Goal: Find specific fact

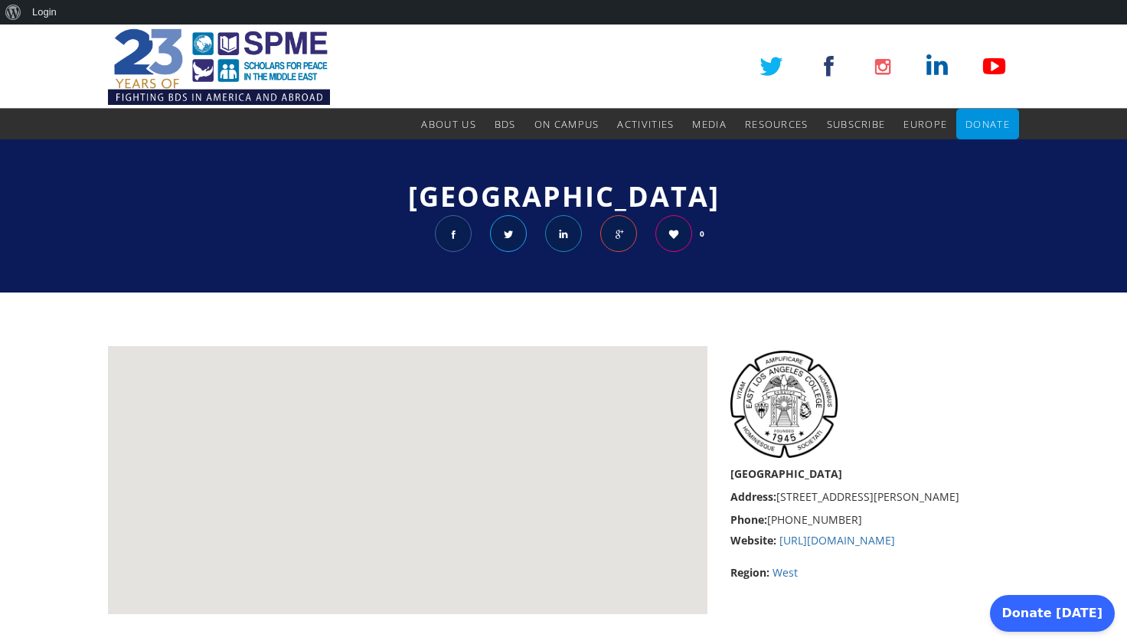
click at [838, 433] on img at bounding box center [784, 404] width 107 height 107
click at [804, 416] on img at bounding box center [784, 404] width 107 height 107
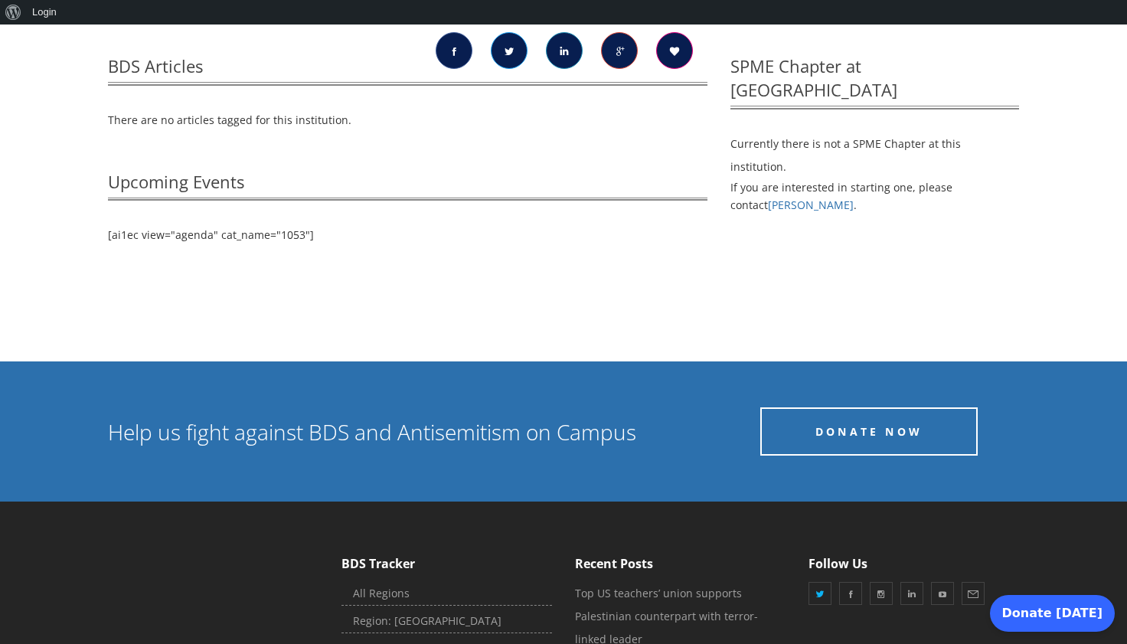
scroll to position [264, 0]
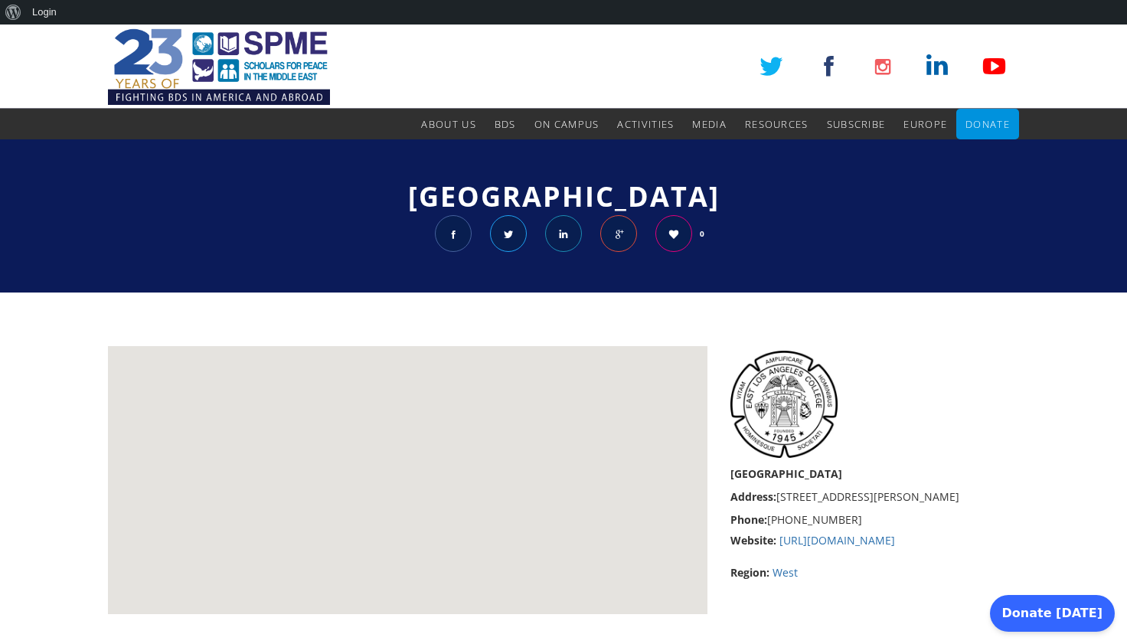
click at [790, 401] on img at bounding box center [784, 404] width 107 height 107
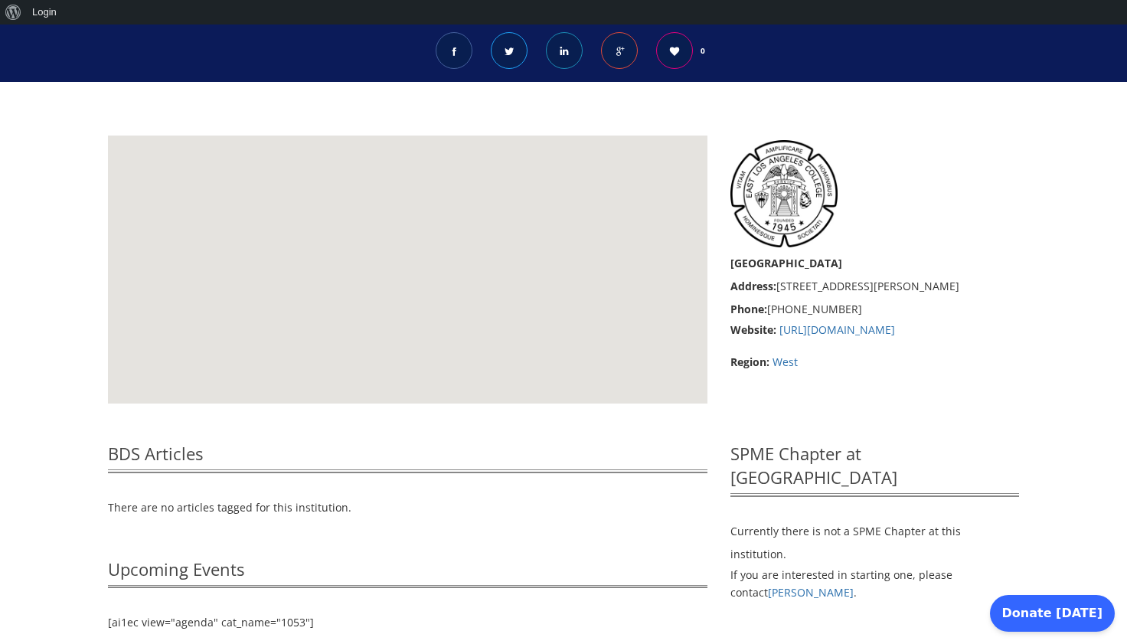
scroll to position [103, 0]
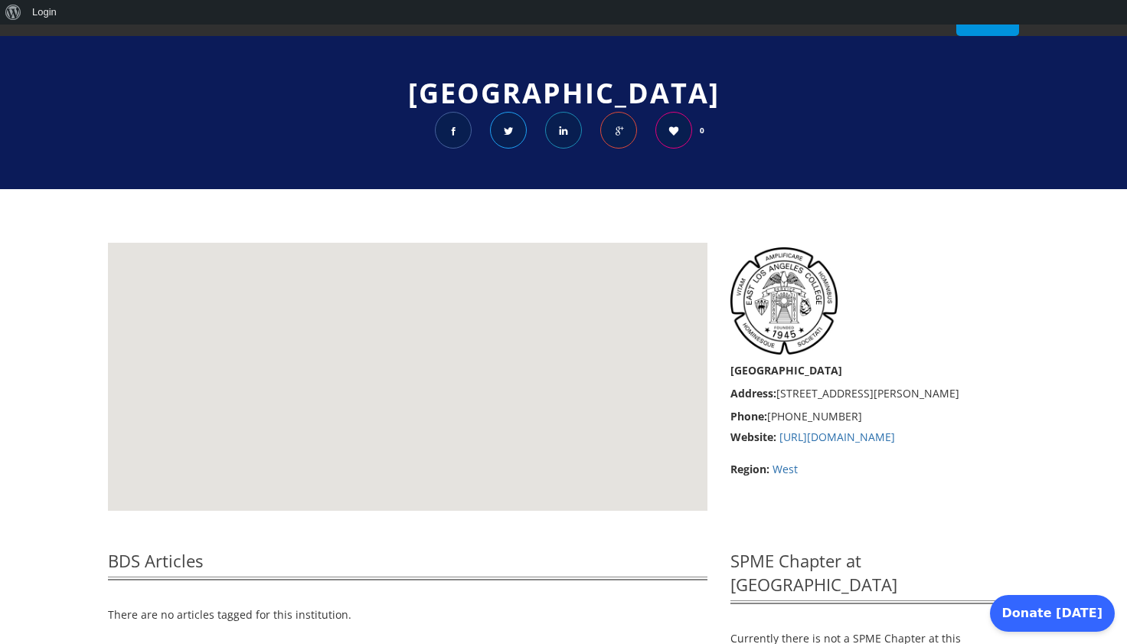
click at [839, 349] on div "[GEOGRAPHIC_DATA] Address: [STREET_ADDRESS][PERSON_NAME] Phone: [PHONE_NUMBER] …" at bounding box center [875, 362] width 312 height 238
click at [868, 444] on link "[URL][DOMAIN_NAME]" at bounding box center [838, 437] width 116 height 15
